Goal: Navigation & Orientation: Understand site structure

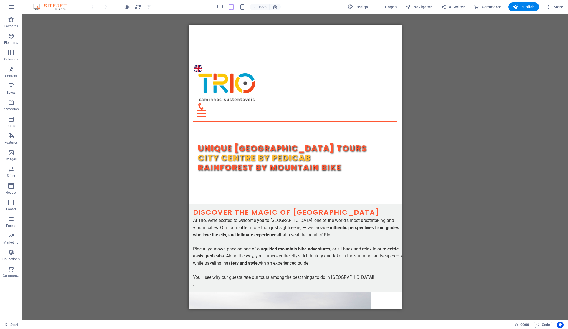
click at [344, 22] on div "Drag here to replace the existing content. Press “Ctrl” if you want to create a…" at bounding box center [295, 167] width 546 height 306
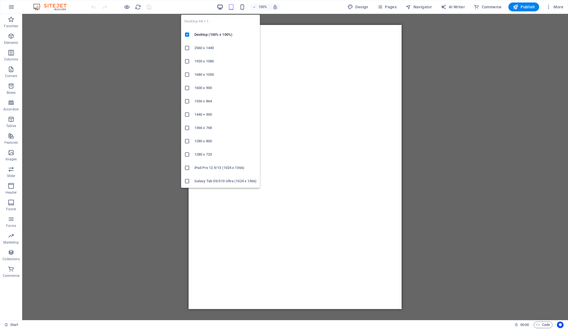
click at [221, 7] on icon "button" at bounding box center [220, 7] width 6 height 6
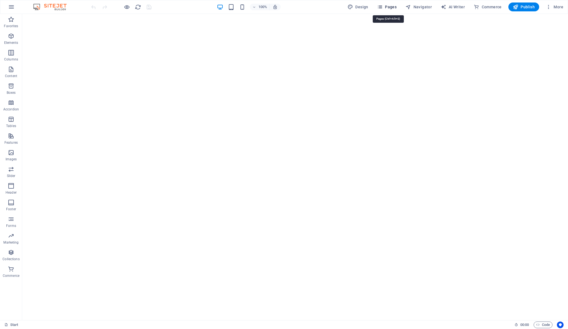
click at [395, 5] on span "Pages" at bounding box center [386, 7] width 19 height 6
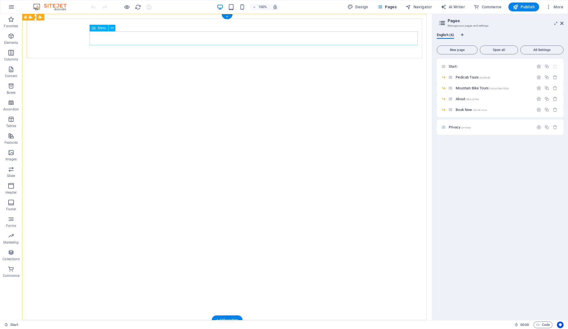
click at [468, 110] on span "Book Now /book-now" at bounding box center [471, 110] width 31 height 4
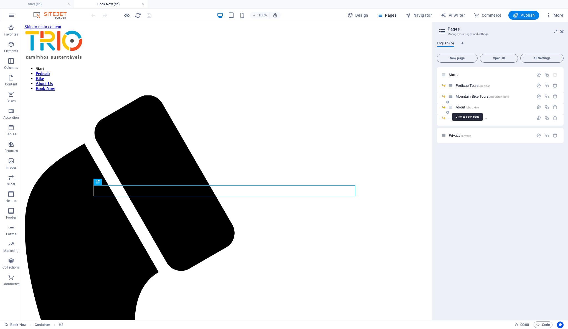
click at [461, 106] on span "About /about-trio" at bounding box center [467, 107] width 23 height 4
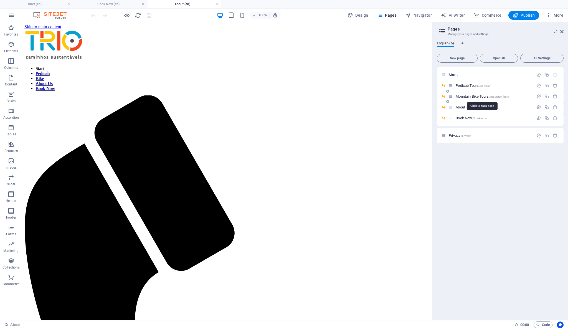
click at [472, 95] on span "Mountain Bike Tours /mountain-bike" at bounding box center [482, 96] width 53 height 4
click at [127, 17] on icon "button" at bounding box center [127, 15] width 6 height 6
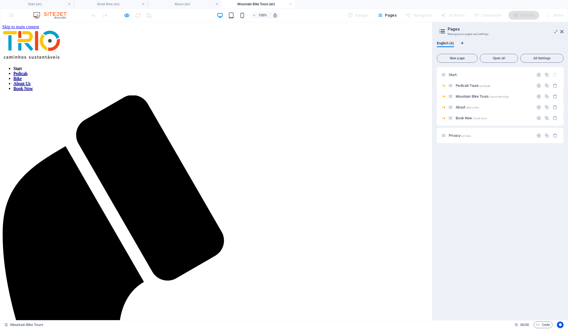
click at [22, 66] on link "Start" at bounding box center [17, 68] width 8 height 5
click at [127, 43] on h6 "Open preview website" at bounding box center [131, 43] width 37 height 7
click at [122, 41] on h6 "Open preview website" at bounding box center [131, 43] width 37 height 7
click at [465, 85] on span "Pedicab Tours /pedicab" at bounding box center [473, 86] width 35 height 4
click at [124, 17] on icon "button" at bounding box center [127, 15] width 6 height 6
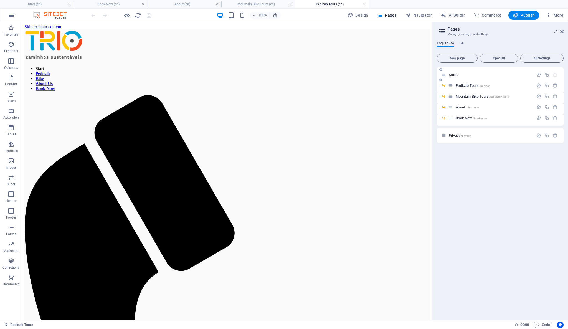
click at [443, 75] on icon at bounding box center [443, 74] width 5 height 5
click at [452, 75] on span "Start /" at bounding box center [453, 75] width 9 height 4
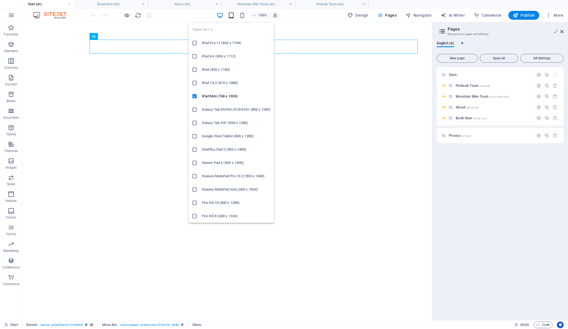
click at [231, 17] on icon "button" at bounding box center [231, 15] width 6 height 6
